Goal: Task Accomplishment & Management: Manage account settings

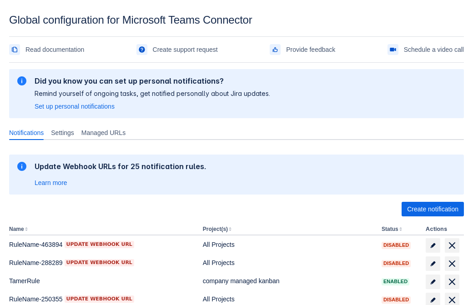
click at [433, 209] on span "Create notification" at bounding box center [432, 209] width 51 height 15
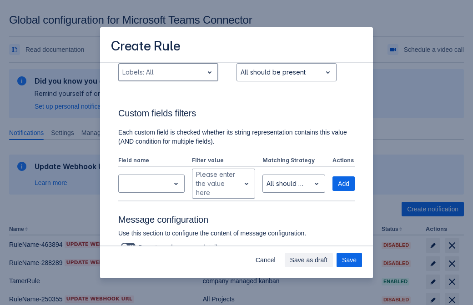
click at [168, 78] on div "Scrollable content" at bounding box center [160, 72] width 77 height 11
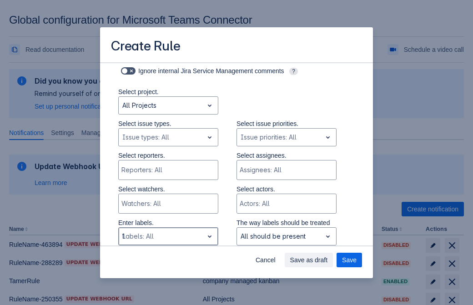
type input "129207_label"
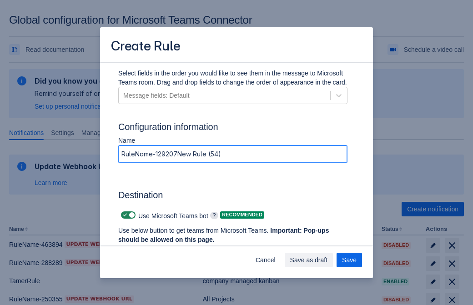
type input "RuleName-129207New Rule (54)"
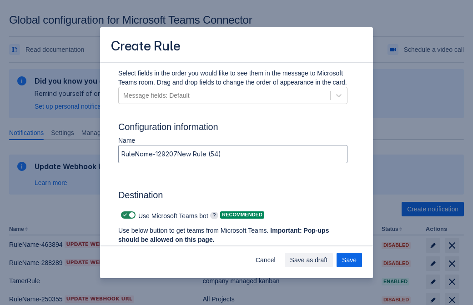
click at [124, 215] on span "Scrollable content" at bounding box center [124, 215] width 7 height 7
click at [124, 215] on input "Scrollable content" at bounding box center [124, 215] width 6 height 6
checkbox input "false"
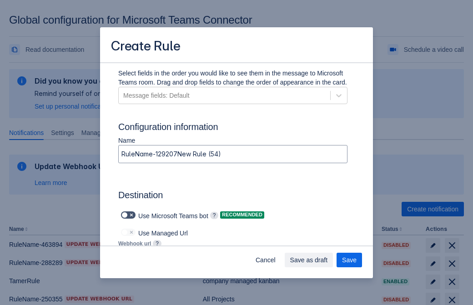
type input "https://prod-172.westeurope.logic.azure.com:443/workflows/ae977bb6ae334c9d95dfe…"
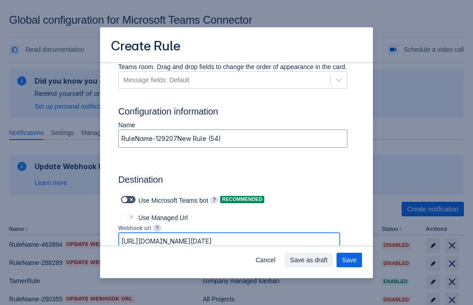
click at [328, 260] on span "Save as draft" at bounding box center [309, 260] width 38 height 15
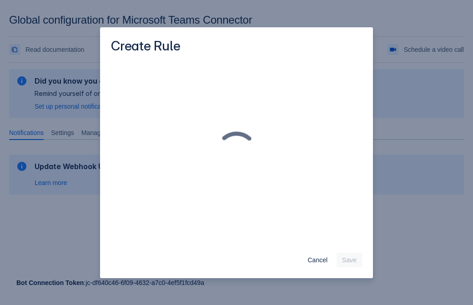
scroll to position [0, 0]
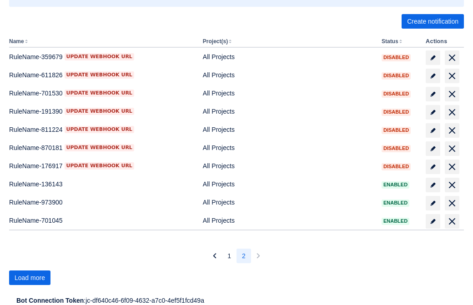
click at [30, 278] on span "Load more" at bounding box center [30, 278] width 30 height 15
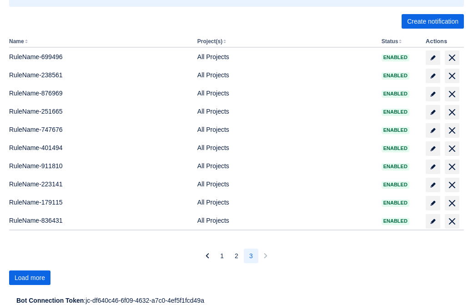
click at [30, 278] on span "Load more" at bounding box center [30, 278] width 30 height 15
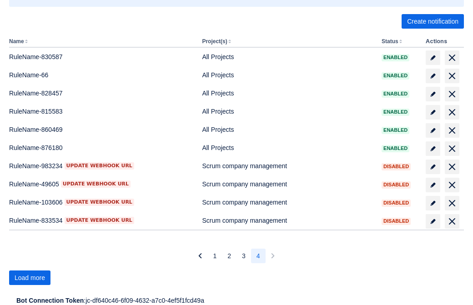
click at [30, 278] on span "Load more" at bounding box center [30, 278] width 30 height 15
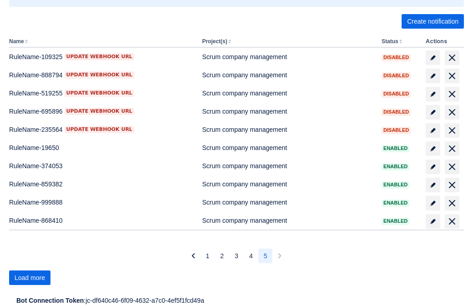
click at [30, 278] on span "Load more" at bounding box center [30, 278] width 30 height 15
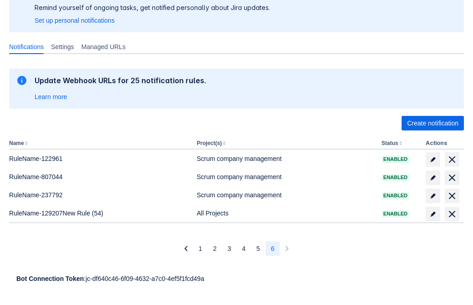
scroll to position [86, 0]
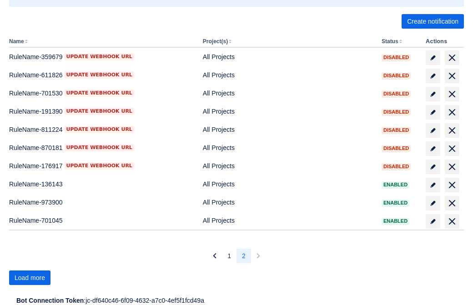
click at [30, 278] on span "Load more" at bounding box center [30, 278] width 30 height 15
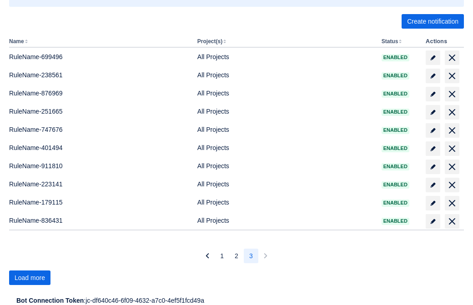
click at [30, 278] on span "Load more" at bounding box center [30, 278] width 30 height 15
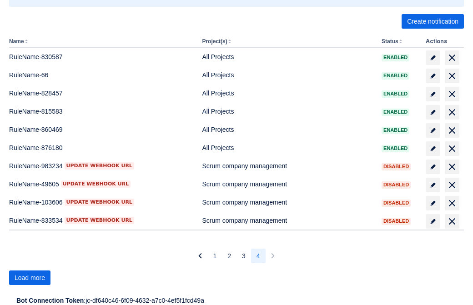
click at [30, 278] on span "Load more" at bounding box center [30, 278] width 30 height 15
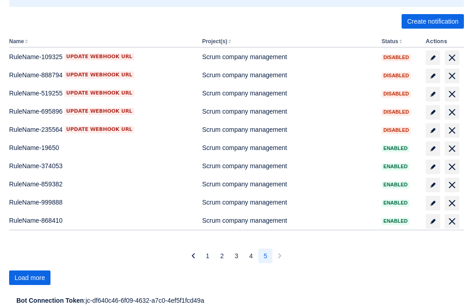
click at [30, 278] on span "Load more" at bounding box center [30, 278] width 30 height 15
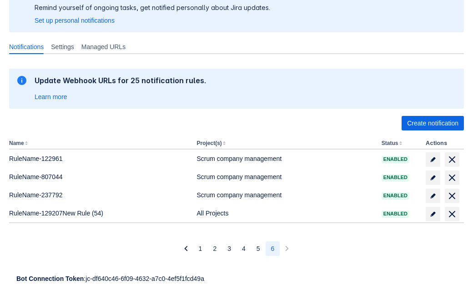
click at [452, 214] on span "delete" at bounding box center [452, 214] width 11 height 11
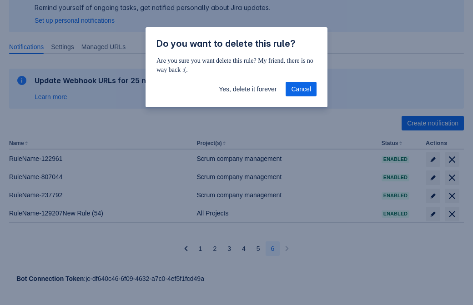
click at [247, 89] on span "Yes, delete it forever" at bounding box center [248, 89] width 58 height 15
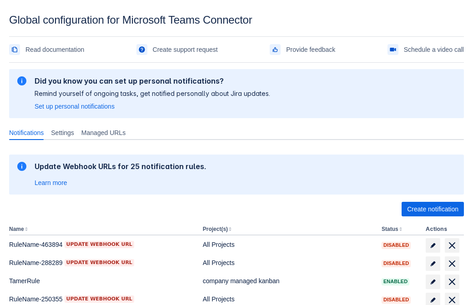
click at [433, 209] on span "Create notification" at bounding box center [432, 209] width 51 height 15
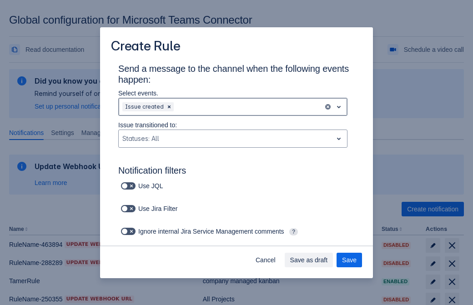
click at [233, 107] on div "Scrollable content" at bounding box center [248, 106] width 144 height 11
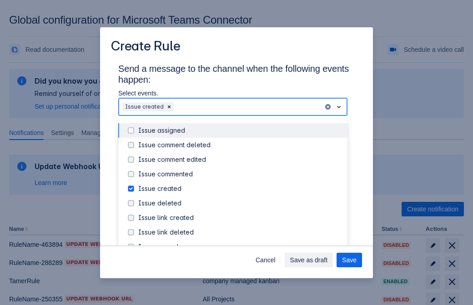
click at [240, 189] on div "Issue created" at bounding box center [240, 188] width 204 height 9
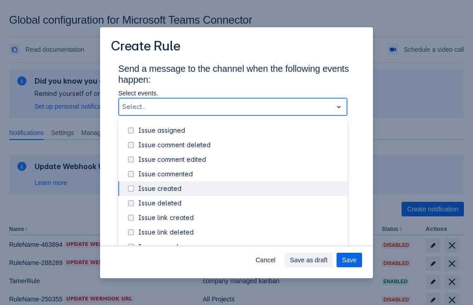
click at [240, 272] on div "Issue updated" at bounding box center [240, 276] width 204 height 9
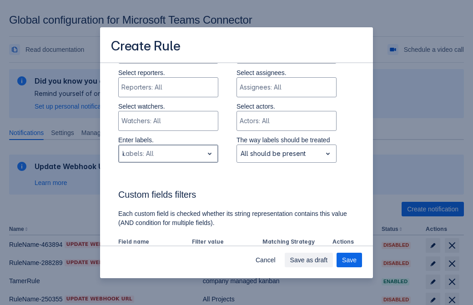
type input "44020_label"
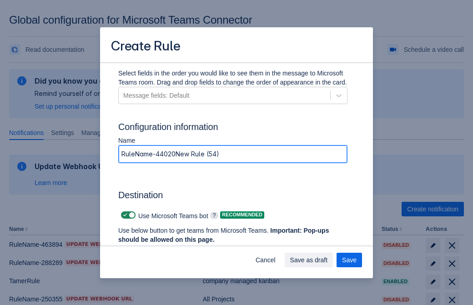
type input "RuleName-44020New Rule (54)"
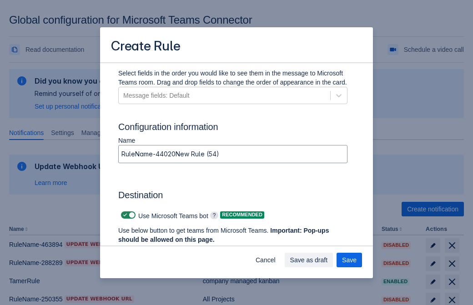
click at [124, 215] on span "Scrollable content" at bounding box center [124, 215] width 7 height 7
click at [124, 215] on input "Scrollable content" at bounding box center [124, 215] width 6 height 6
checkbox input "false"
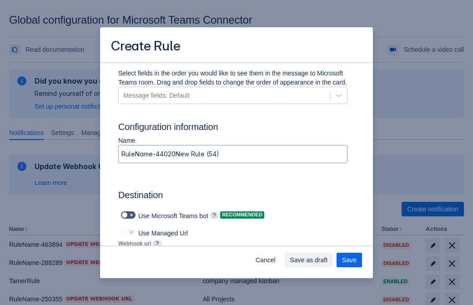
type input "https://prod-112.westeurope.logic.azure.com:443/workflows/bae959254738451b85002…"
click at [349, 260] on span "Save" at bounding box center [349, 260] width 15 height 15
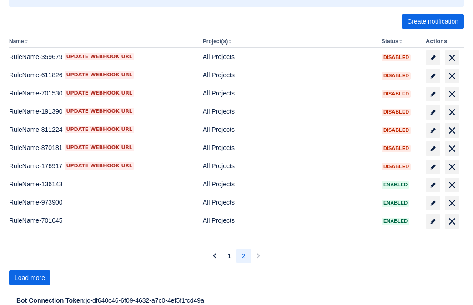
click at [30, 278] on span "Load more" at bounding box center [30, 278] width 30 height 15
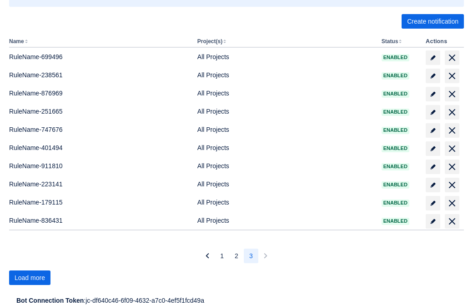
click at [30, 278] on span "Load more" at bounding box center [30, 278] width 30 height 15
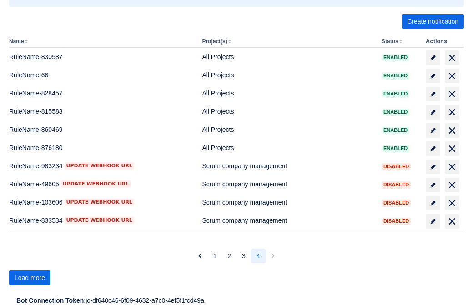
click at [30, 278] on span "Load more" at bounding box center [30, 278] width 30 height 15
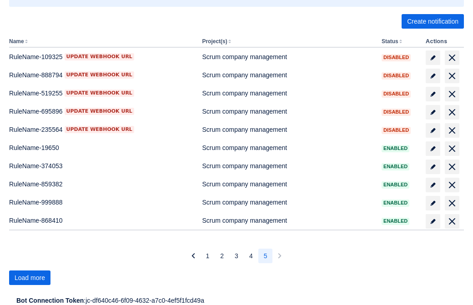
click at [30, 278] on span "Load more" at bounding box center [30, 278] width 30 height 15
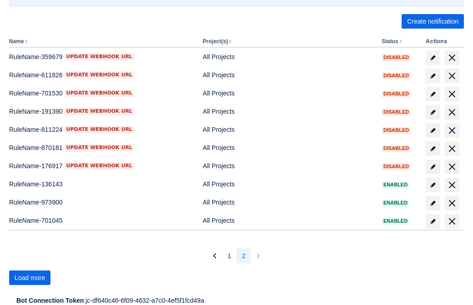
click at [30, 278] on span "Load more" at bounding box center [30, 278] width 30 height 15
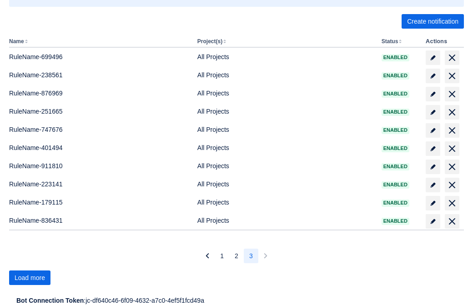
click at [30, 278] on span "Load more" at bounding box center [30, 278] width 30 height 15
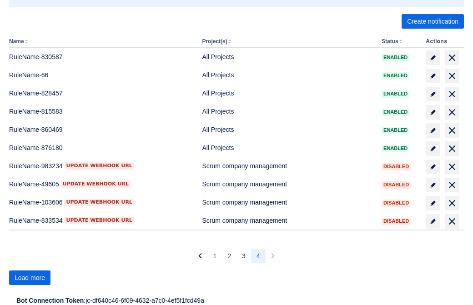
click at [30, 278] on span "Load more" at bounding box center [30, 278] width 30 height 15
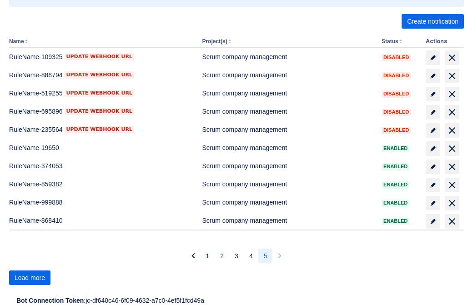
click at [30, 278] on span "Load more" at bounding box center [30, 278] width 30 height 15
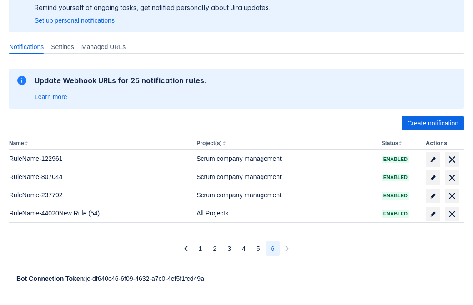
click at [452, 214] on span "delete" at bounding box center [452, 214] width 11 height 11
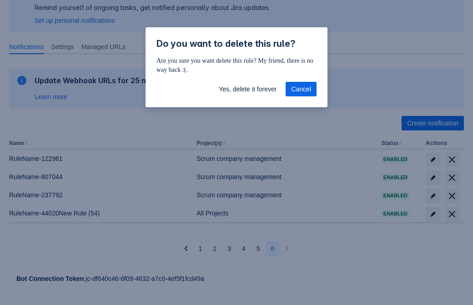
click at [247, 89] on span "Yes, delete it forever" at bounding box center [248, 89] width 58 height 15
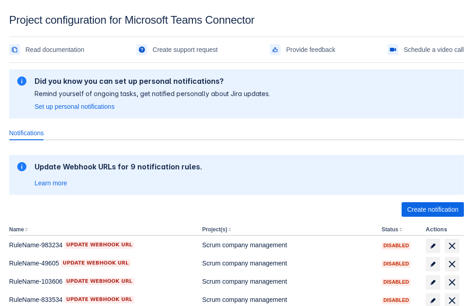
click at [433, 209] on span "Create notification" at bounding box center [432, 209] width 51 height 15
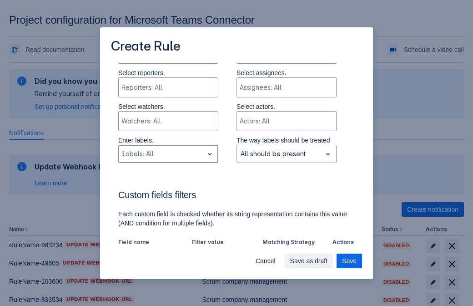
type input "938597_label"
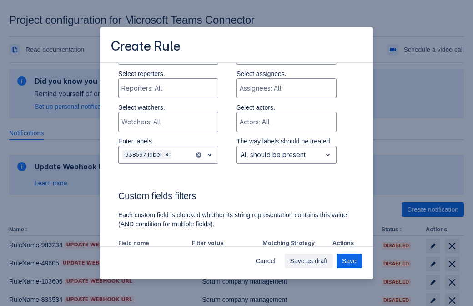
scroll to position [502, 0]
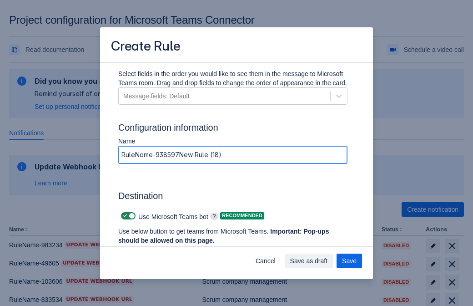
type input "RuleName-938597New Rule (18)"
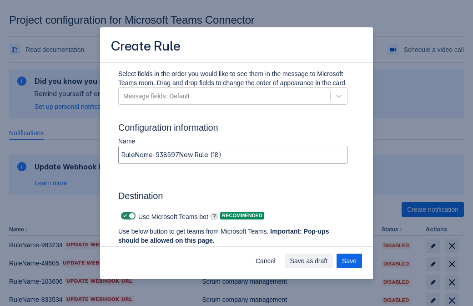
click at [124, 216] on span at bounding box center [124, 215] width 7 height 7
click at [124, 216] on input "checkbox" at bounding box center [124, 216] width 6 height 6
checkbox input "false"
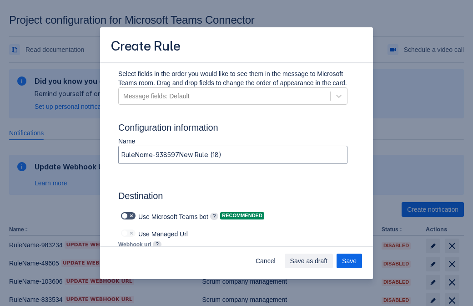
type input "[URL][DOMAIN_NAME][DATE]"
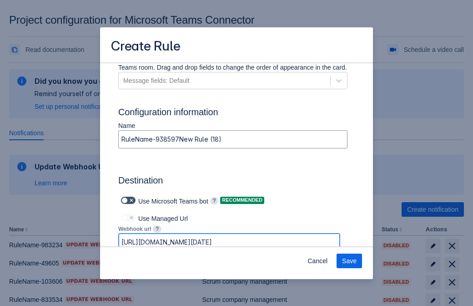
click at [349, 261] on span "Save" at bounding box center [349, 260] width 15 height 15
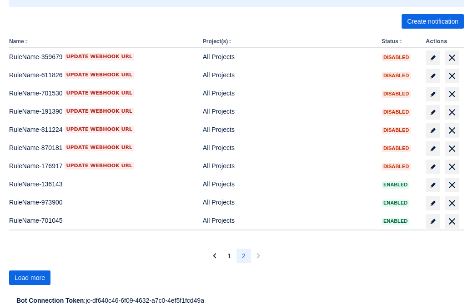
click at [30, 278] on span "Load more" at bounding box center [30, 278] width 30 height 15
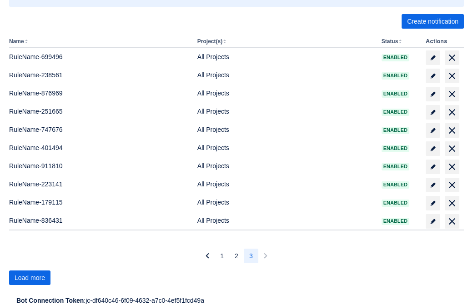
click at [30, 278] on span "Load more" at bounding box center [30, 278] width 30 height 15
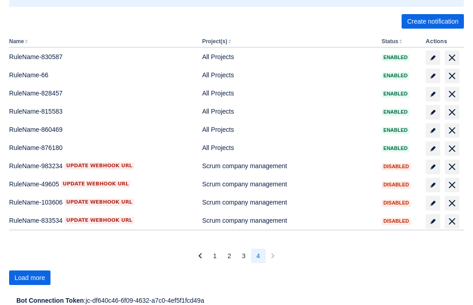
click at [30, 278] on span "Load more" at bounding box center [30, 278] width 30 height 15
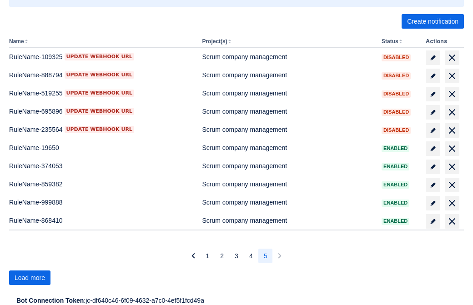
click at [30, 278] on span "Load more" at bounding box center [30, 278] width 30 height 15
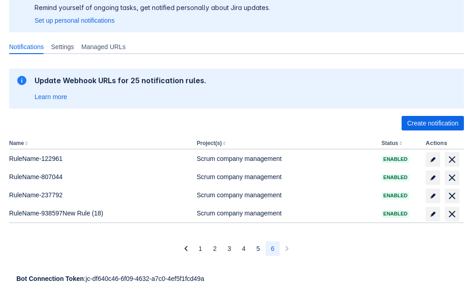
scroll to position [86, 0]
click at [452, 214] on span "delete" at bounding box center [452, 214] width 11 height 11
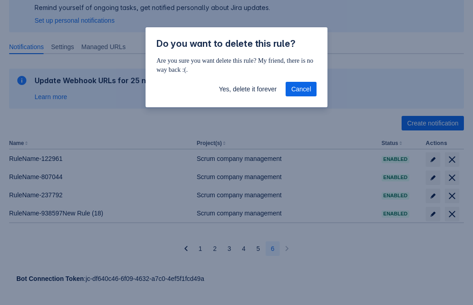
click at [247, 89] on span "Yes, delete it forever" at bounding box center [248, 89] width 58 height 15
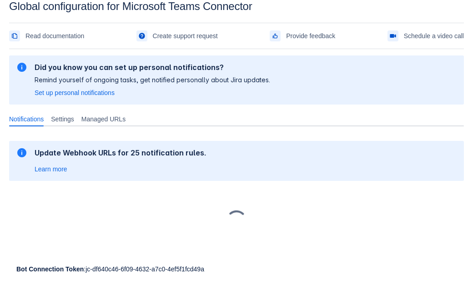
scroll to position [14, 0]
